Goal: Information Seeking & Learning: Check status

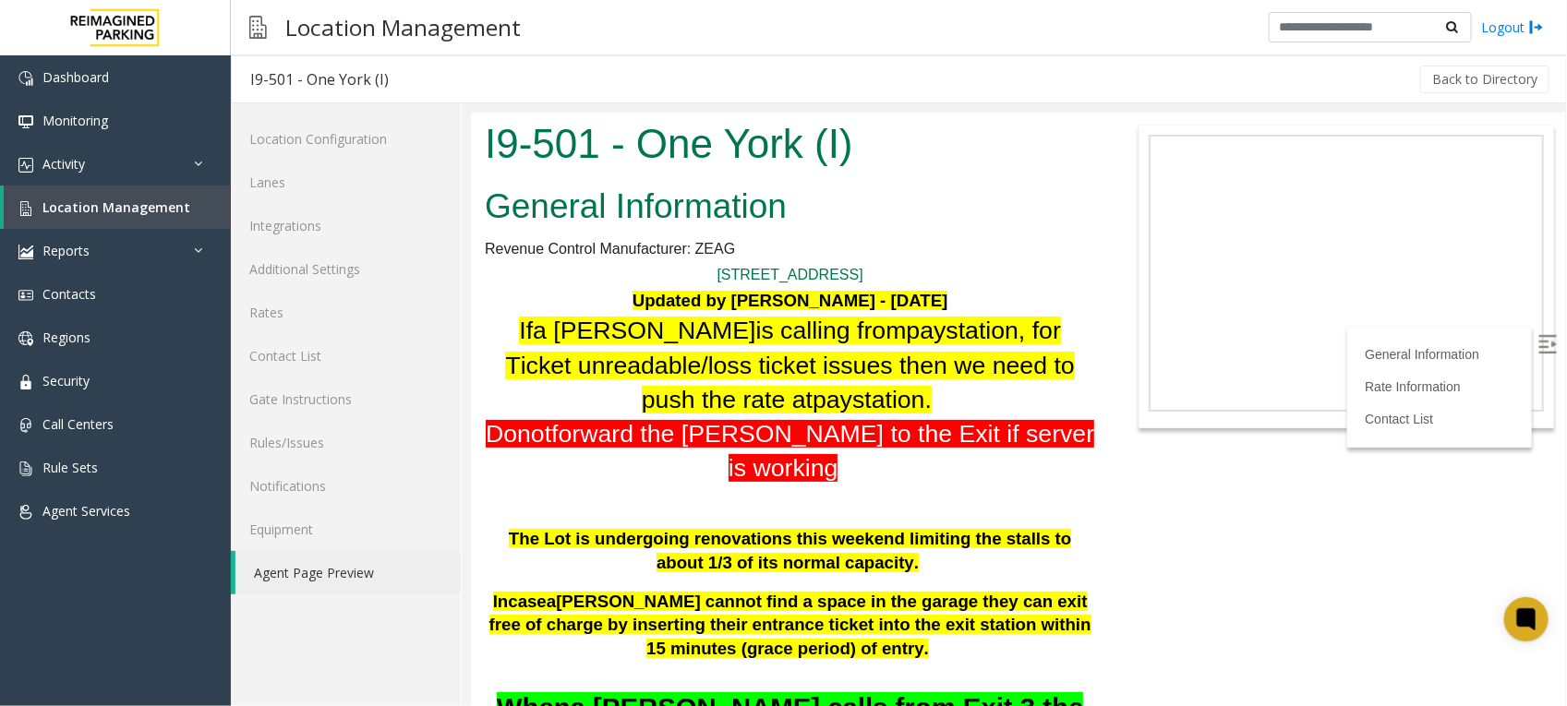
click at [273, 574] on link "Agent Page Preview" at bounding box center [347, 572] width 225 height 43
click at [94, 200] on span "Location Management" at bounding box center [116, 207] width 148 height 18
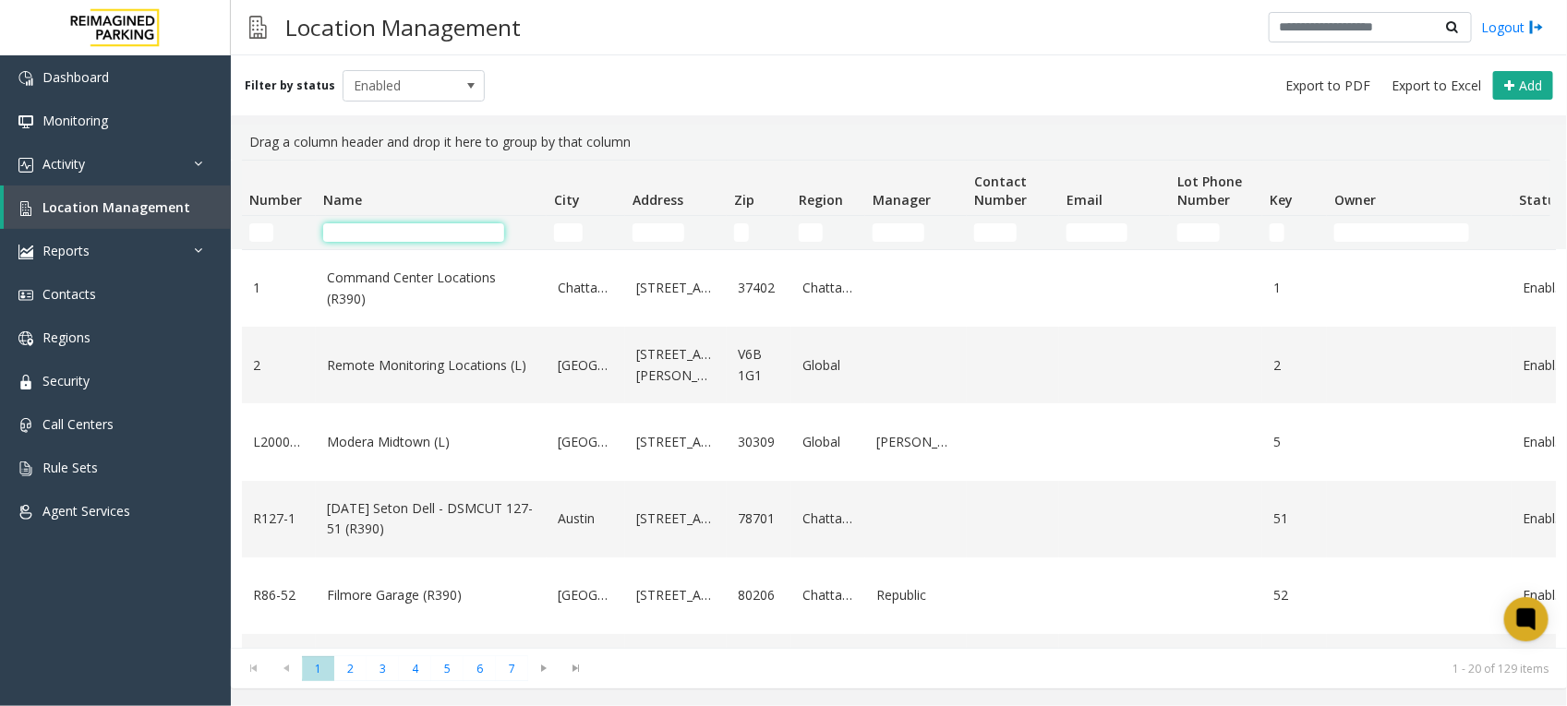
click at [425, 236] on input "Name Filter" at bounding box center [413, 232] width 181 height 18
click at [79, 162] on span "Activity" at bounding box center [63, 164] width 42 height 18
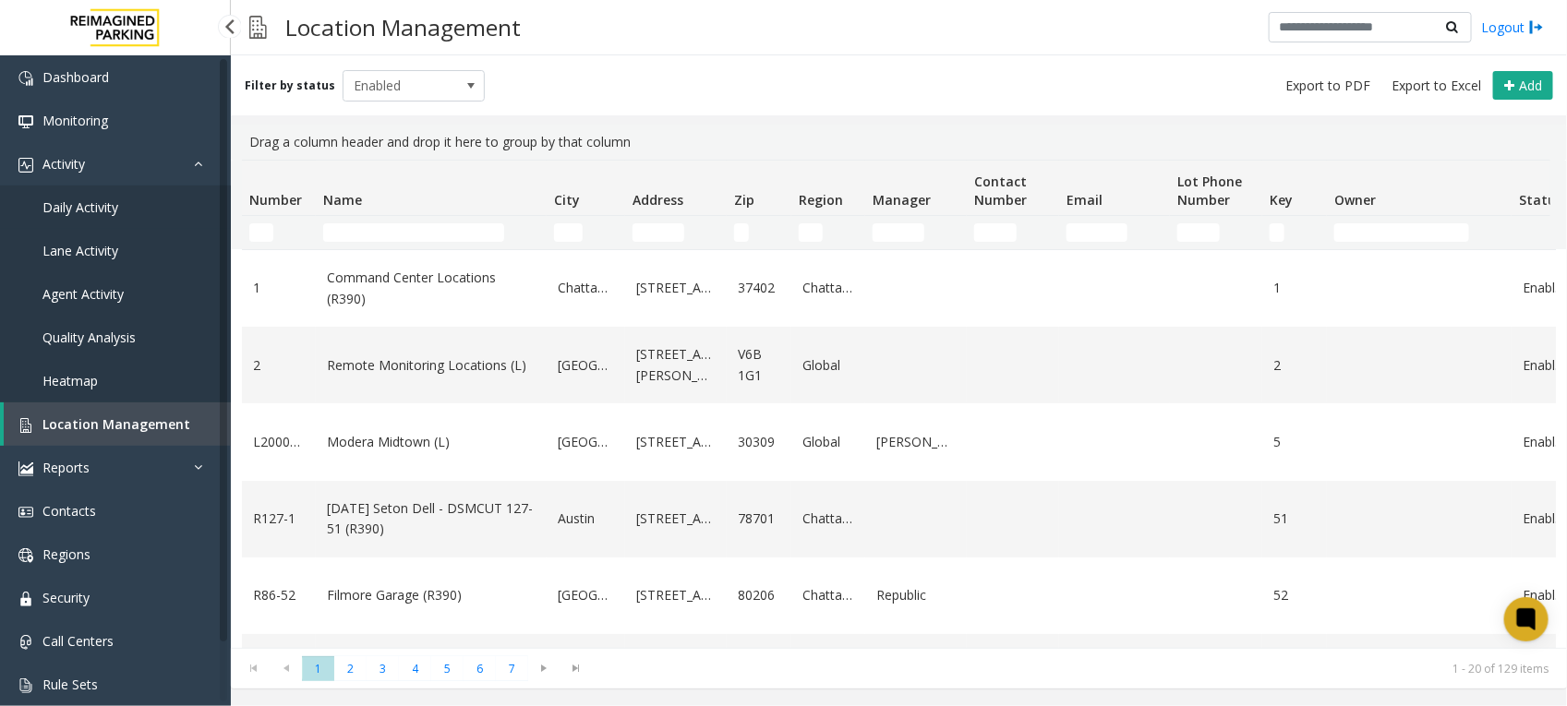
click at [112, 210] on span "Daily Activity" at bounding box center [80, 207] width 76 height 18
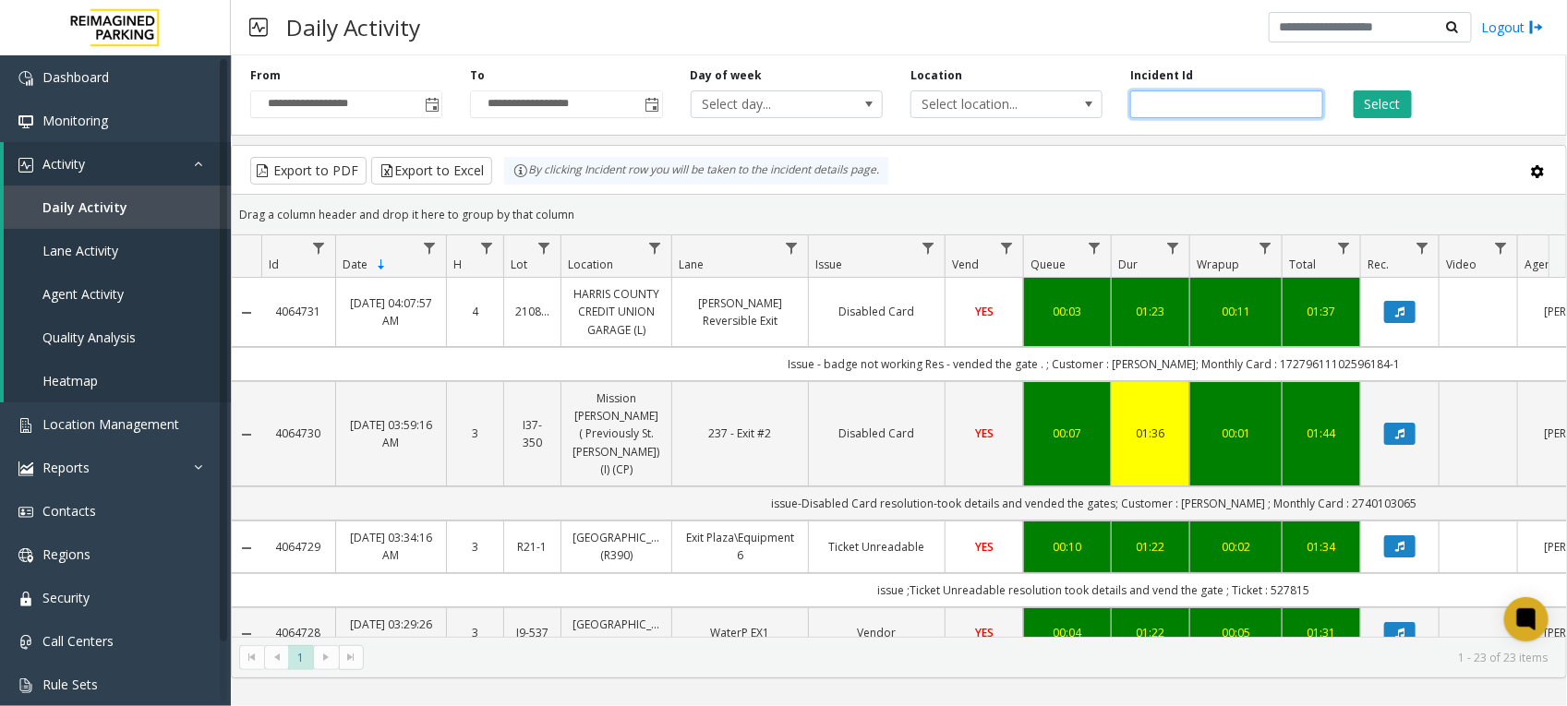
click at [1157, 113] on input "number" at bounding box center [1226, 104] width 192 height 28
paste input "*******"
click at [1386, 97] on button "Select" at bounding box center [1382, 104] width 58 height 28
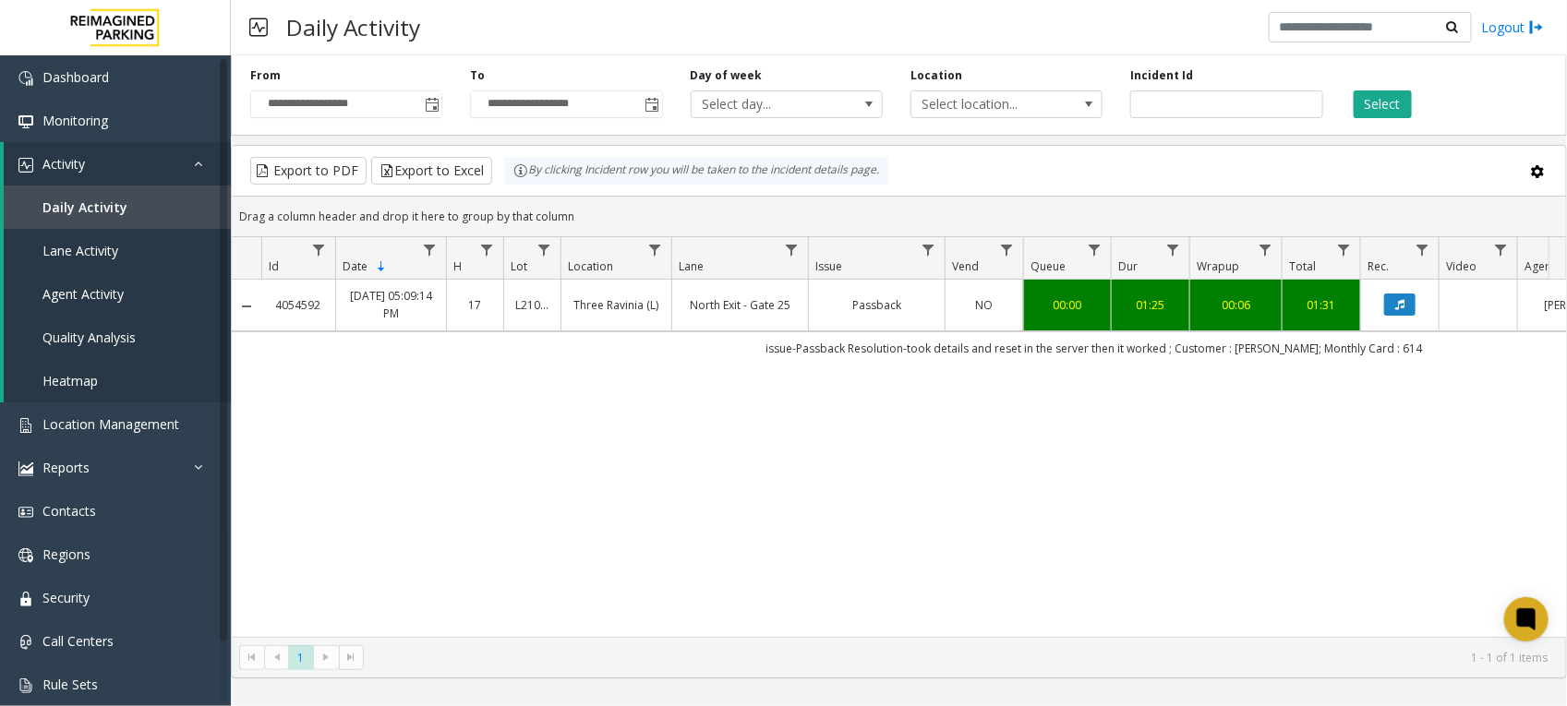
click at [944, 356] on td "issue-Passback Resolution-took details and reset in the server then it worked ;…" at bounding box center [1093, 347] width 1664 height 33
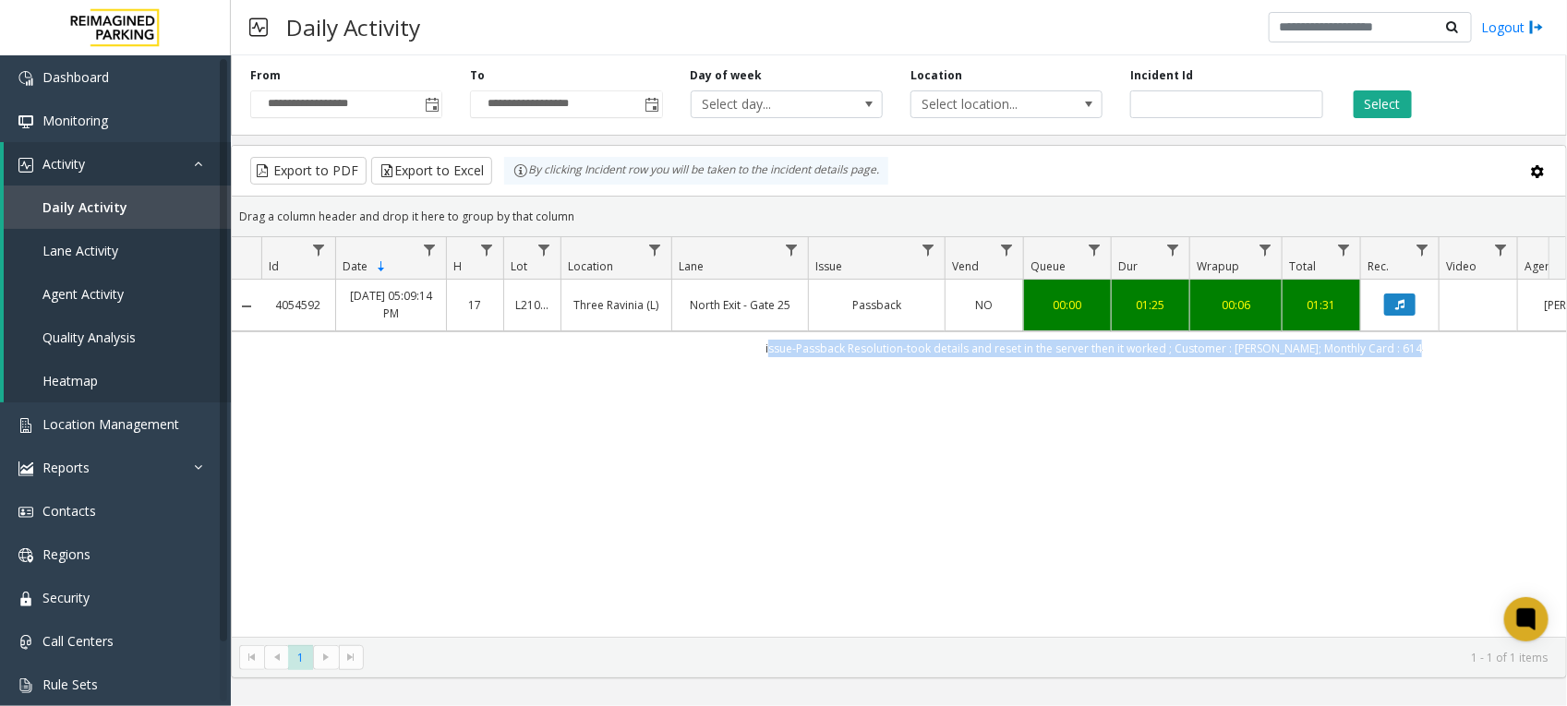
click at [944, 356] on td "issue-Passback Resolution-took details and reset in the server then it worked ;…" at bounding box center [1093, 347] width 1664 height 33
copy div "issue-Passback Resolution-took details and reset in the server then it worked ;…"
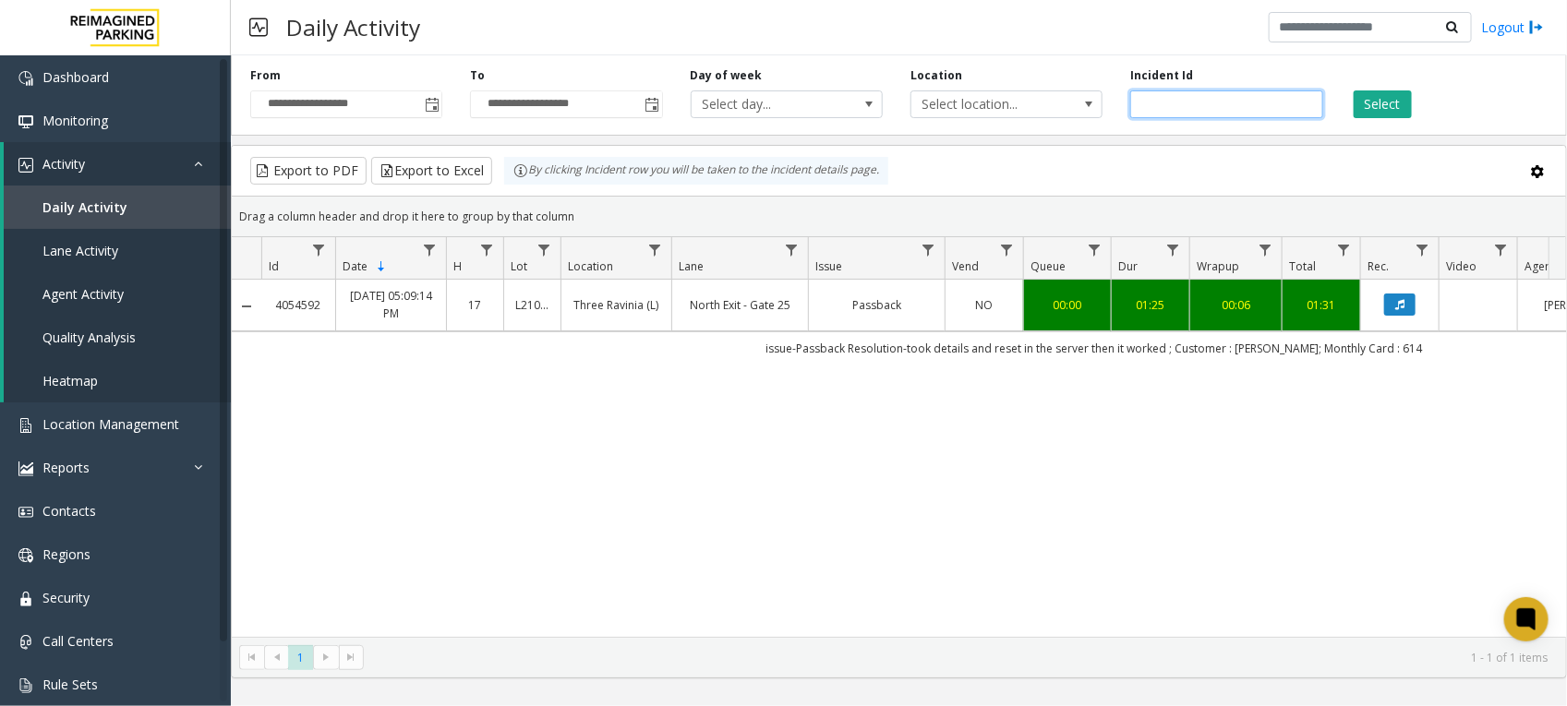
click at [1170, 103] on input "*******" at bounding box center [1226, 104] width 192 height 28
paste input "number"
click at [1374, 111] on button "Select" at bounding box center [1382, 104] width 58 height 28
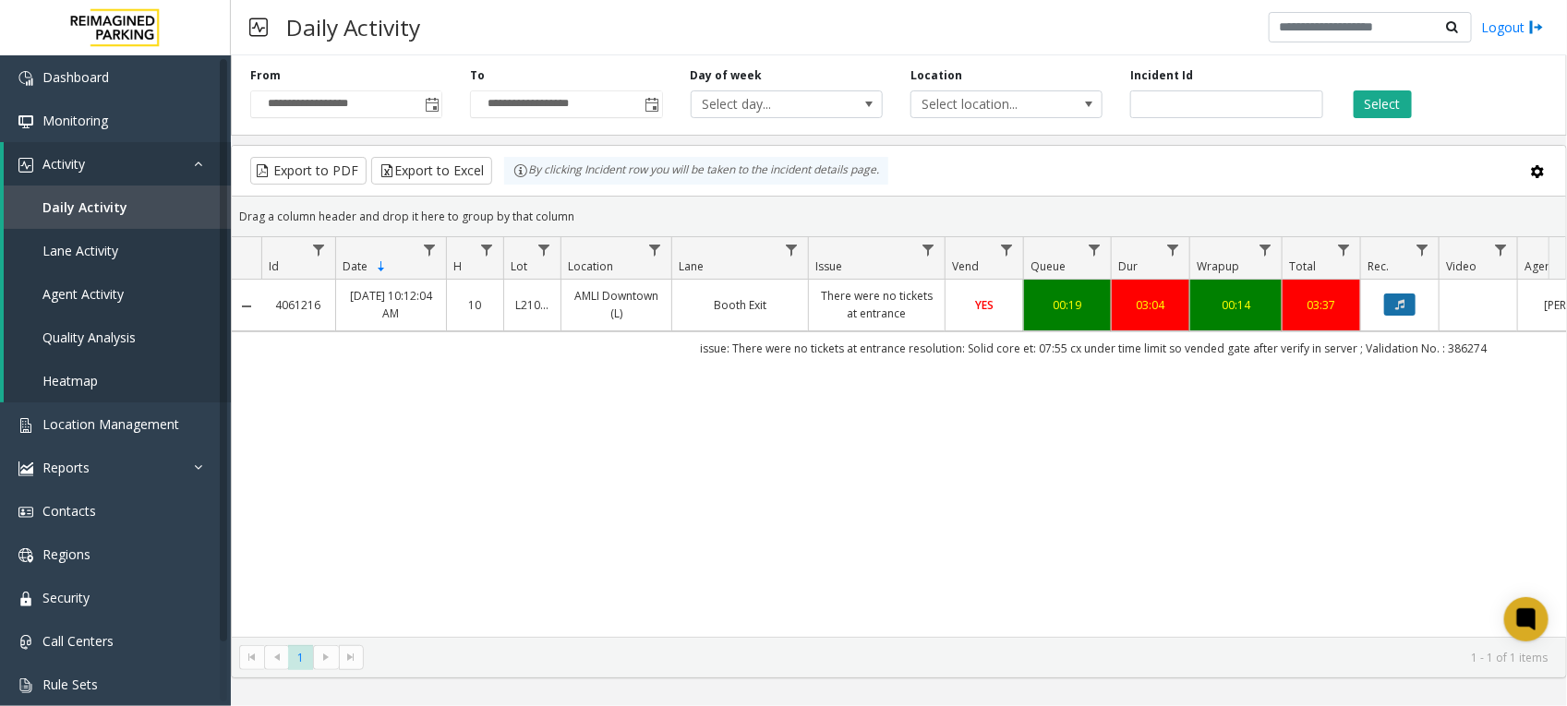
click at [1406, 302] on button "Data table" at bounding box center [1399, 305] width 31 height 22
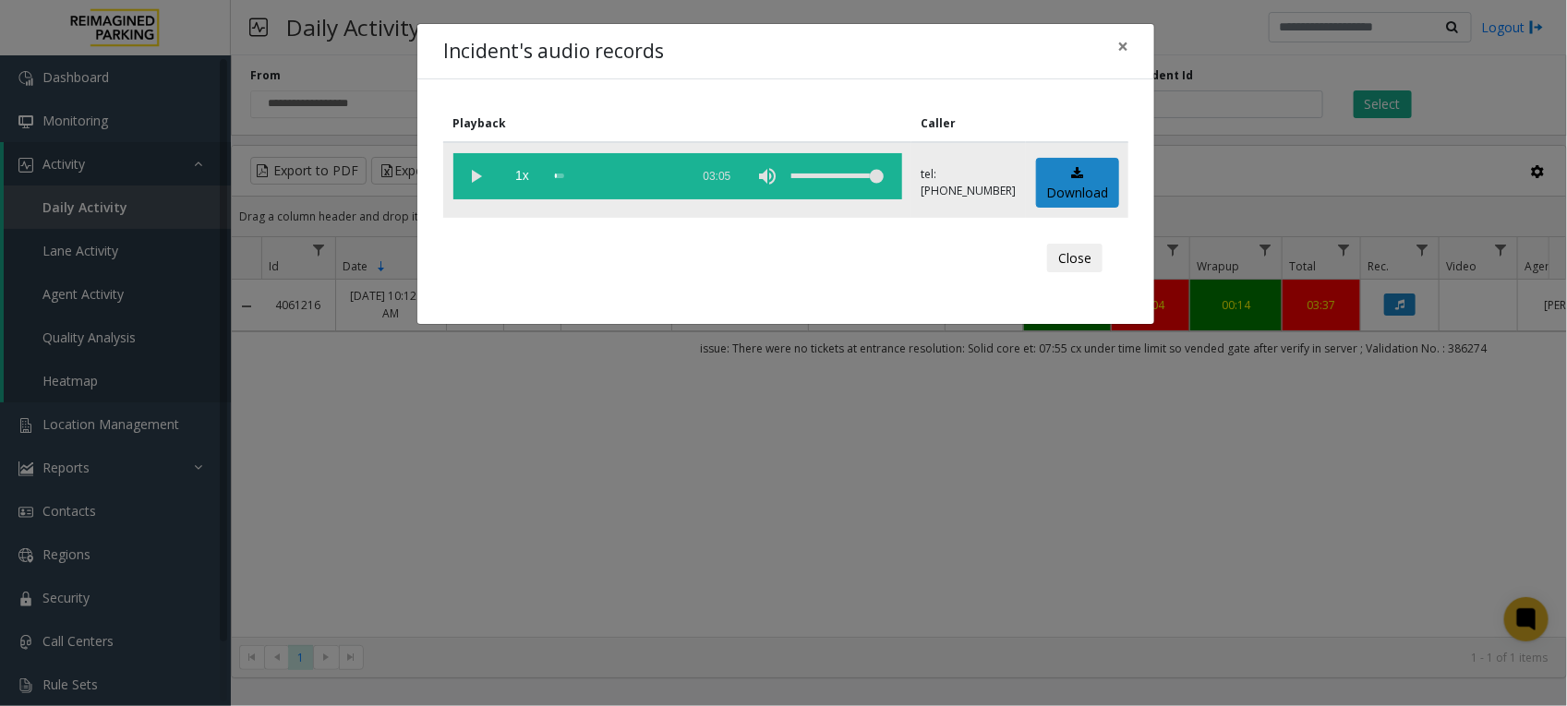
click at [482, 166] on vg-play-pause at bounding box center [476, 176] width 46 height 46
click at [1081, 258] on button "Close" at bounding box center [1074, 259] width 55 height 30
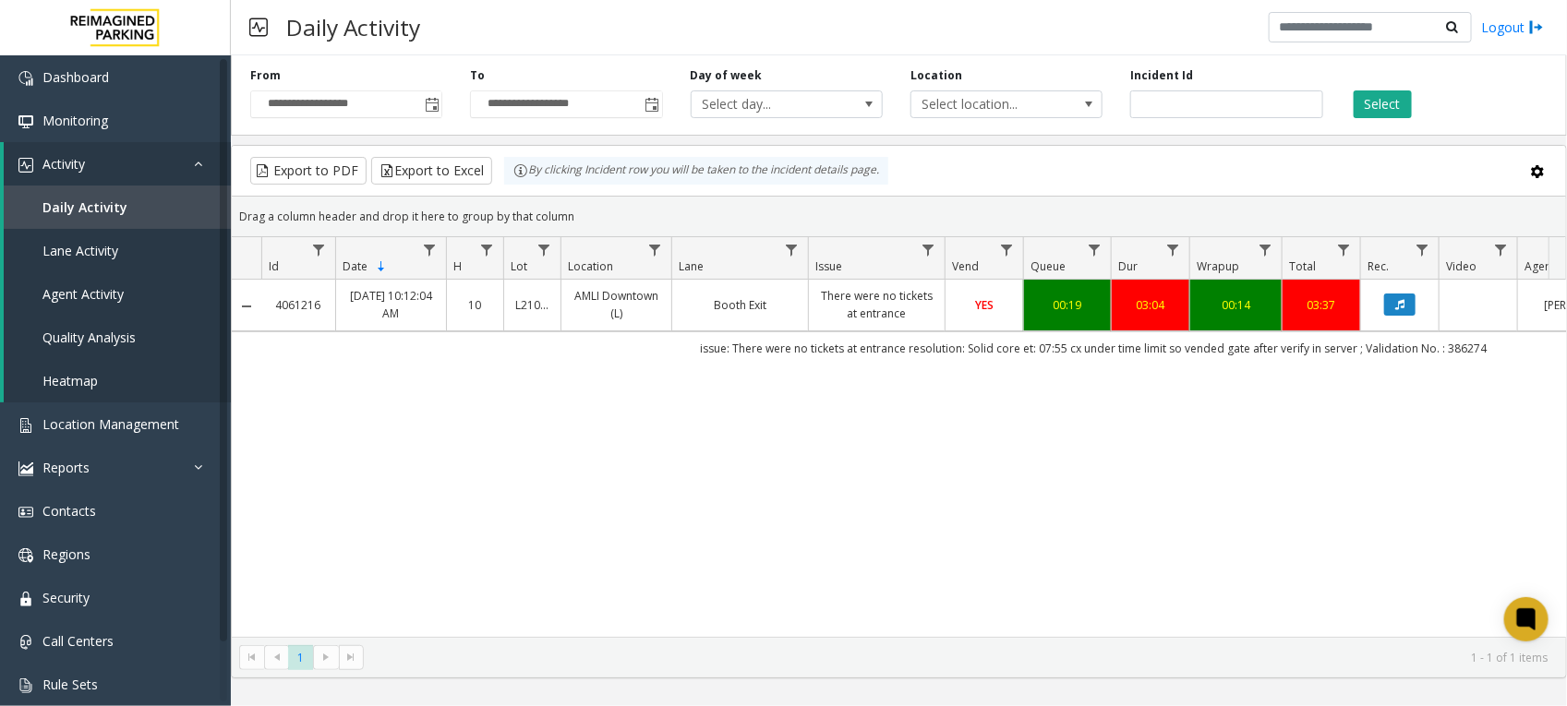
click at [1118, 352] on td "issue: There were no tickets at entrance resolution: Solid core et: 07:55 cx un…" at bounding box center [1093, 347] width 1664 height 33
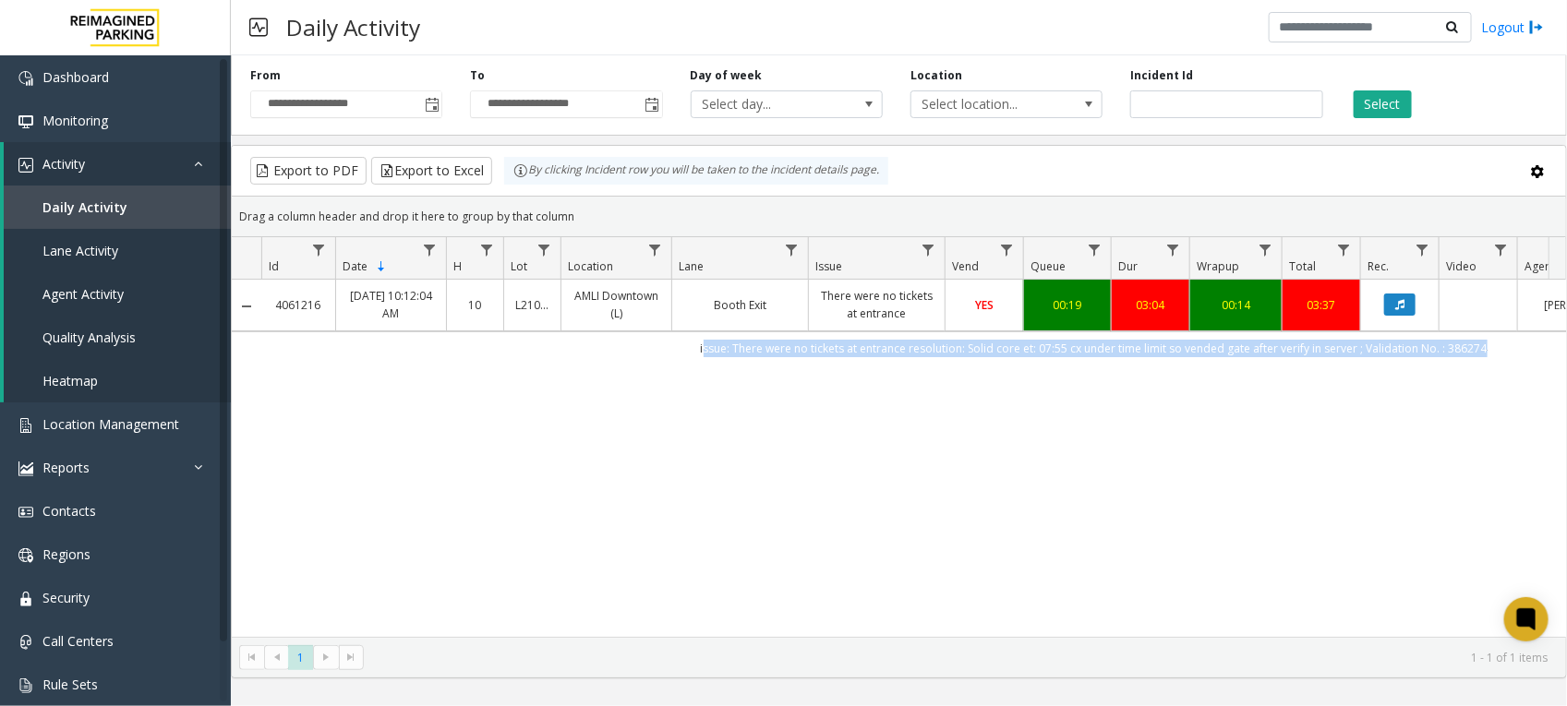
click at [1118, 352] on td "issue: There were no tickets at entrance resolution: Solid core et: 07:55 cx un…" at bounding box center [1093, 347] width 1664 height 33
copy div "issue: There were no tickets at entrance resolution: Solid core et: 07:55 cx un…"
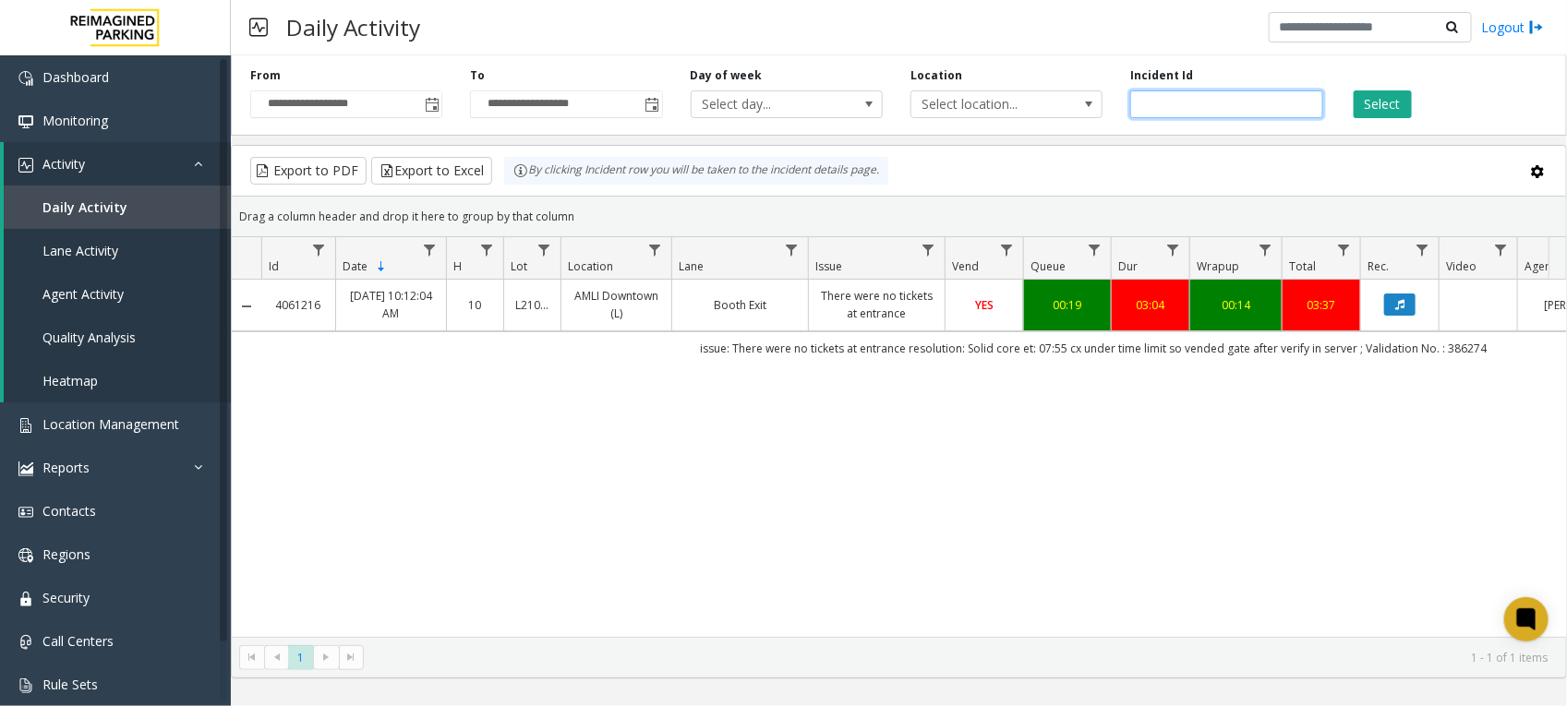
click at [1171, 108] on input "*******" at bounding box center [1226, 104] width 192 height 28
paste input "number"
type input "*******"
click at [1380, 102] on button "Select" at bounding box center [1382, 104] width 58 height 28
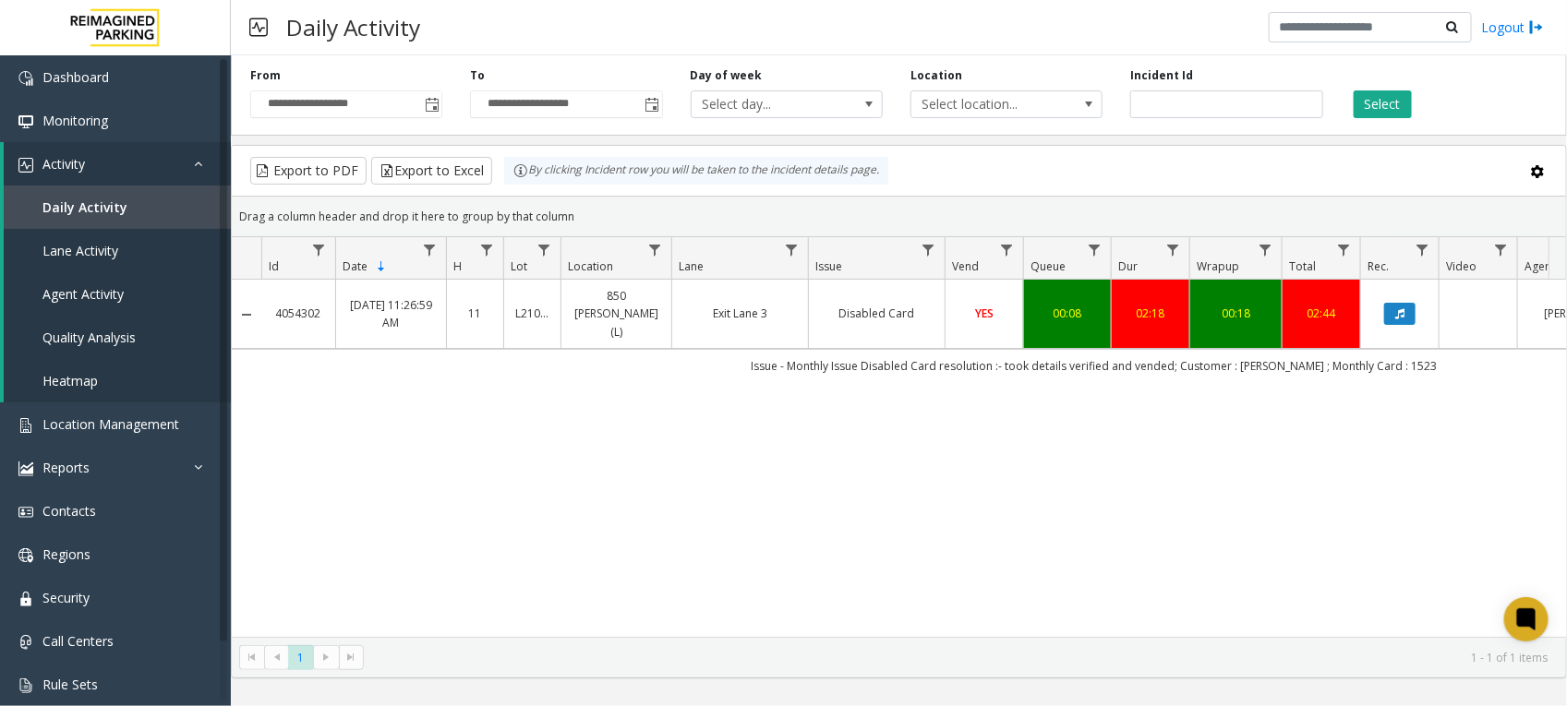
click at [1069, 351] on td "Issue - Monthly Issue Disabled Card resolution :- took details verified and ven…" at bounding box center [1093, 365] width 1664 height 33
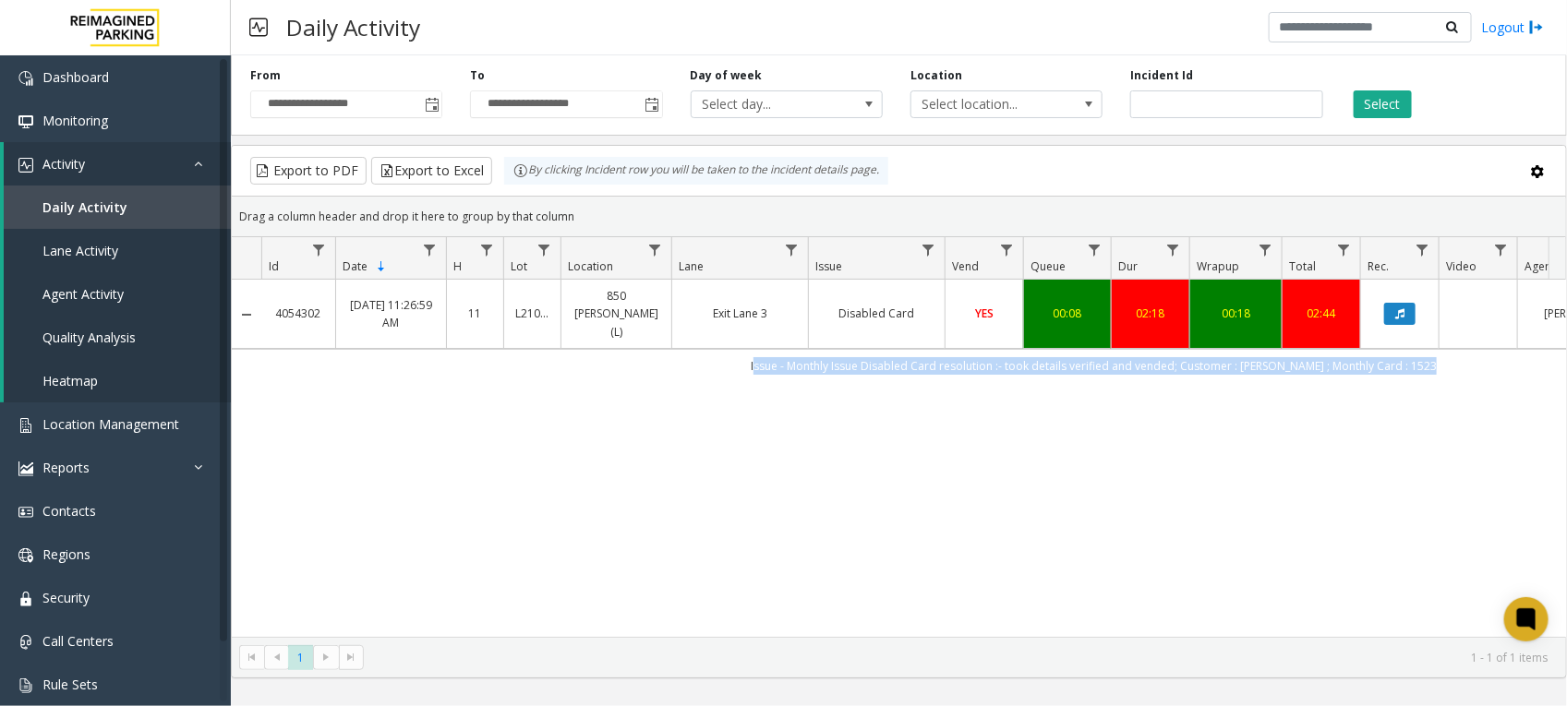
click at [1069, 351] on td "Issue - Monthly Issue Disabled Card resolution :- took details verified and ven…" at bounding box center [1093, 365] width 1664 height 33
copy div "Issue - Monthly Issue Disabled Card resolution :- took details verified and ven…"
